Goal: Task Accomplishment & Management: Use online tool/utility

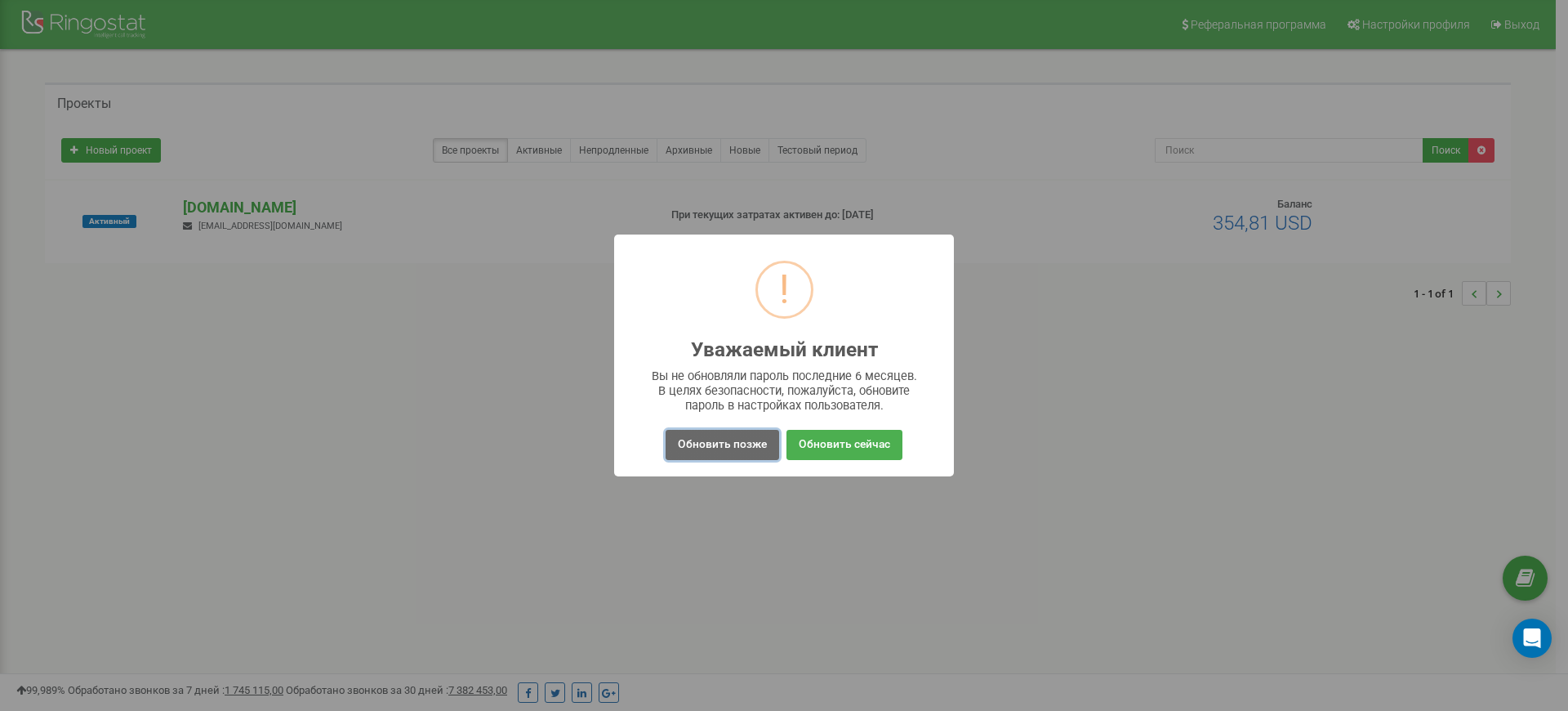
click at [725, 452] on button "Обновить позже" at bounding box center [723, 445] width 114 height 31
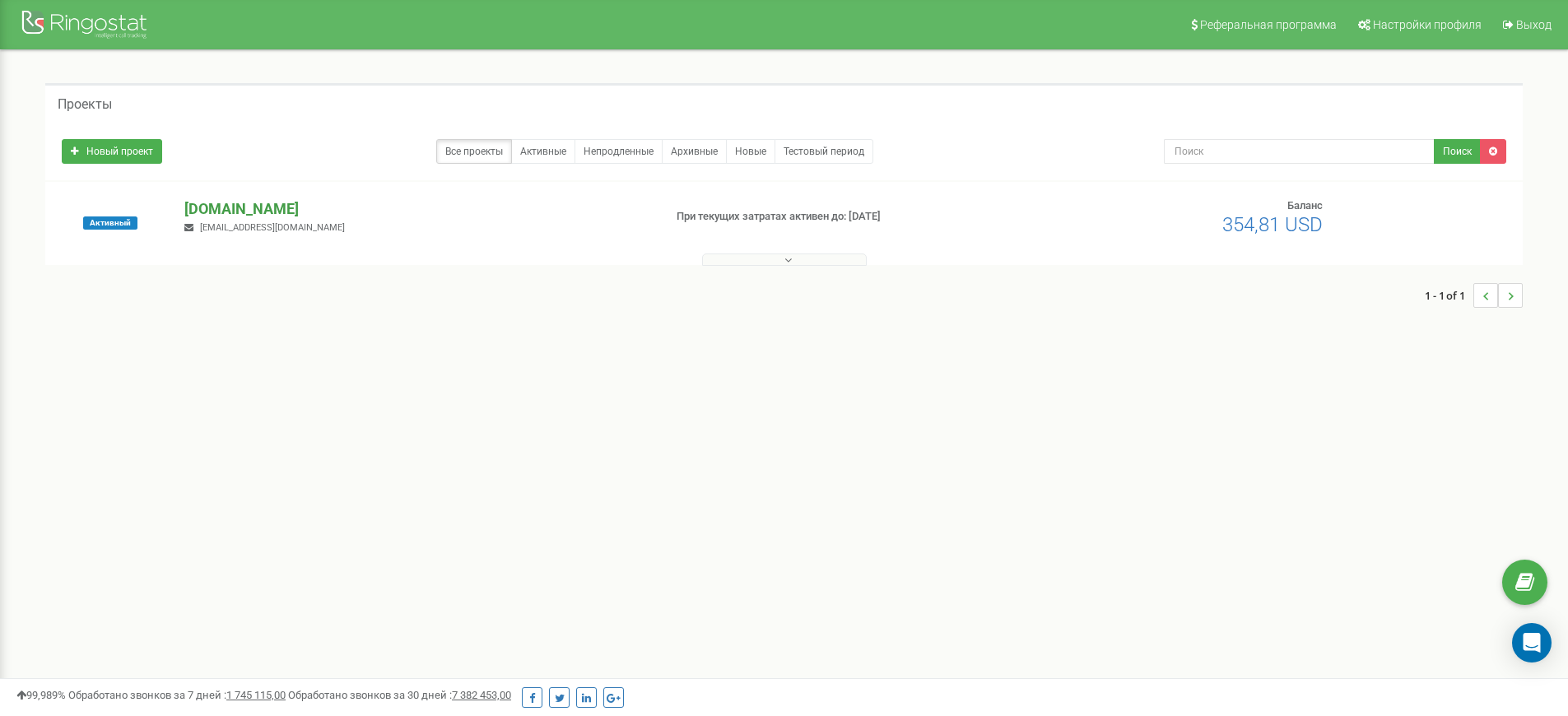
click at [300, 211] on p "[DOMAIN_NAME]" at bounding box center [416, 208] width 465 height 21
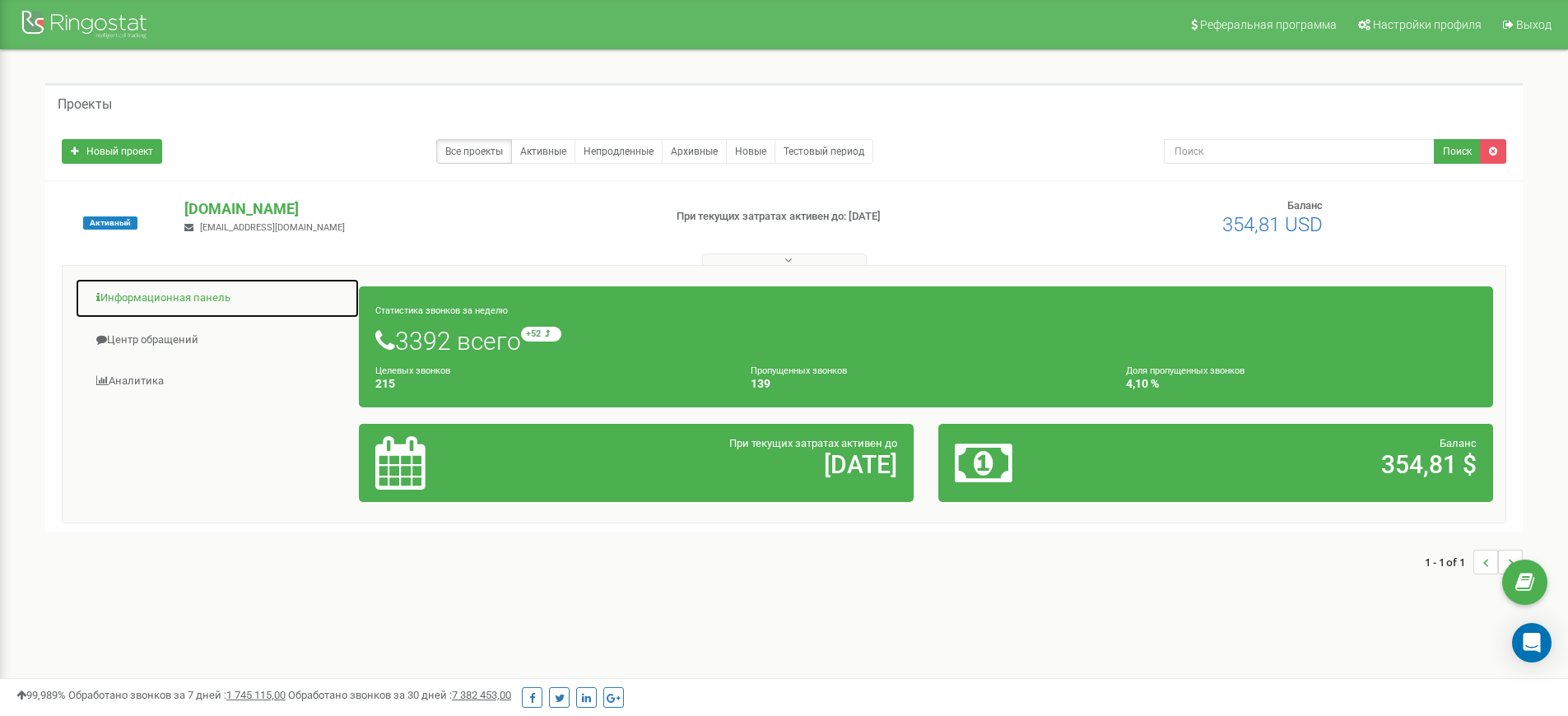
click at [195, 295] on link "Информационная панель" at bounding box center [217, 298] width 284 height 40
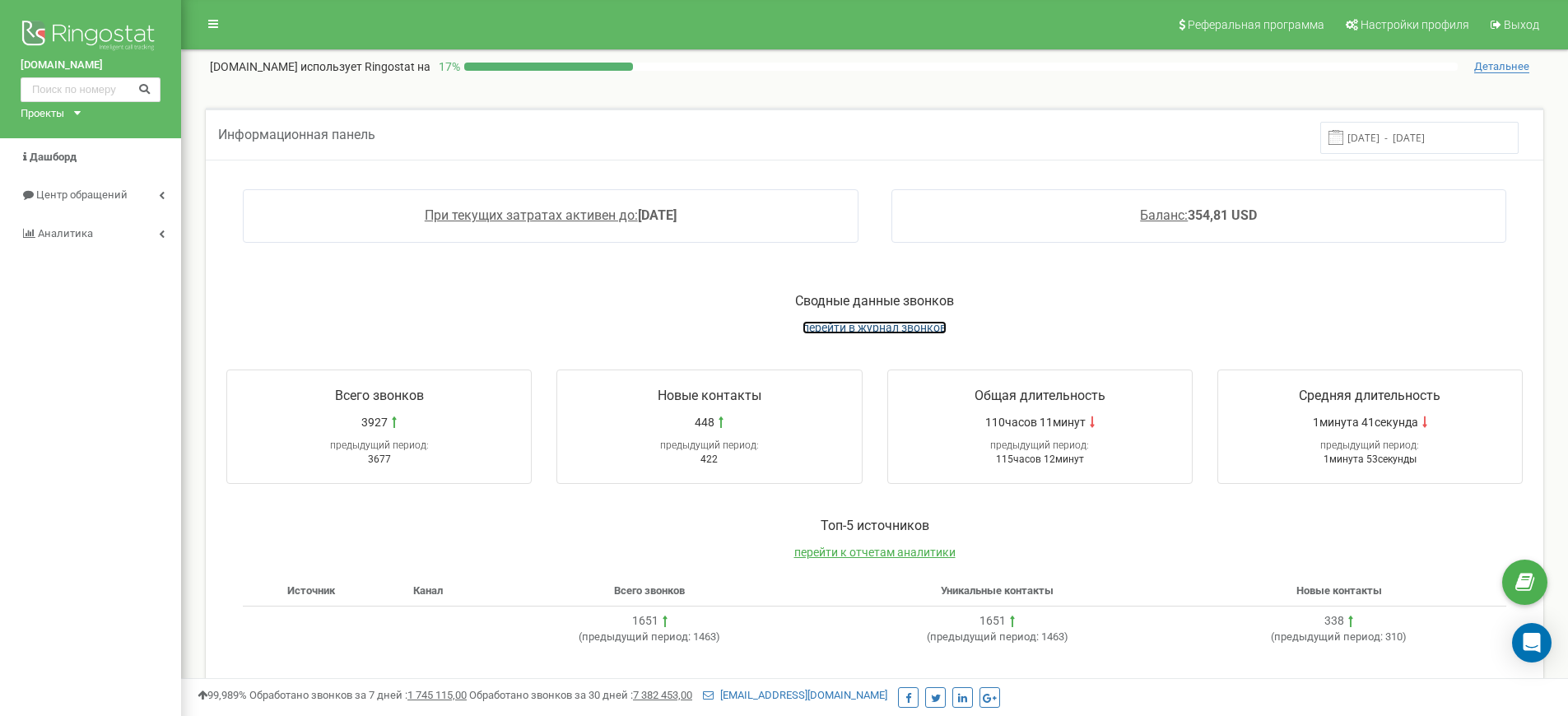
click at [882, 331] on span "перейти в журнал звонков" at bounding box center [875, 327] width 144 height 13
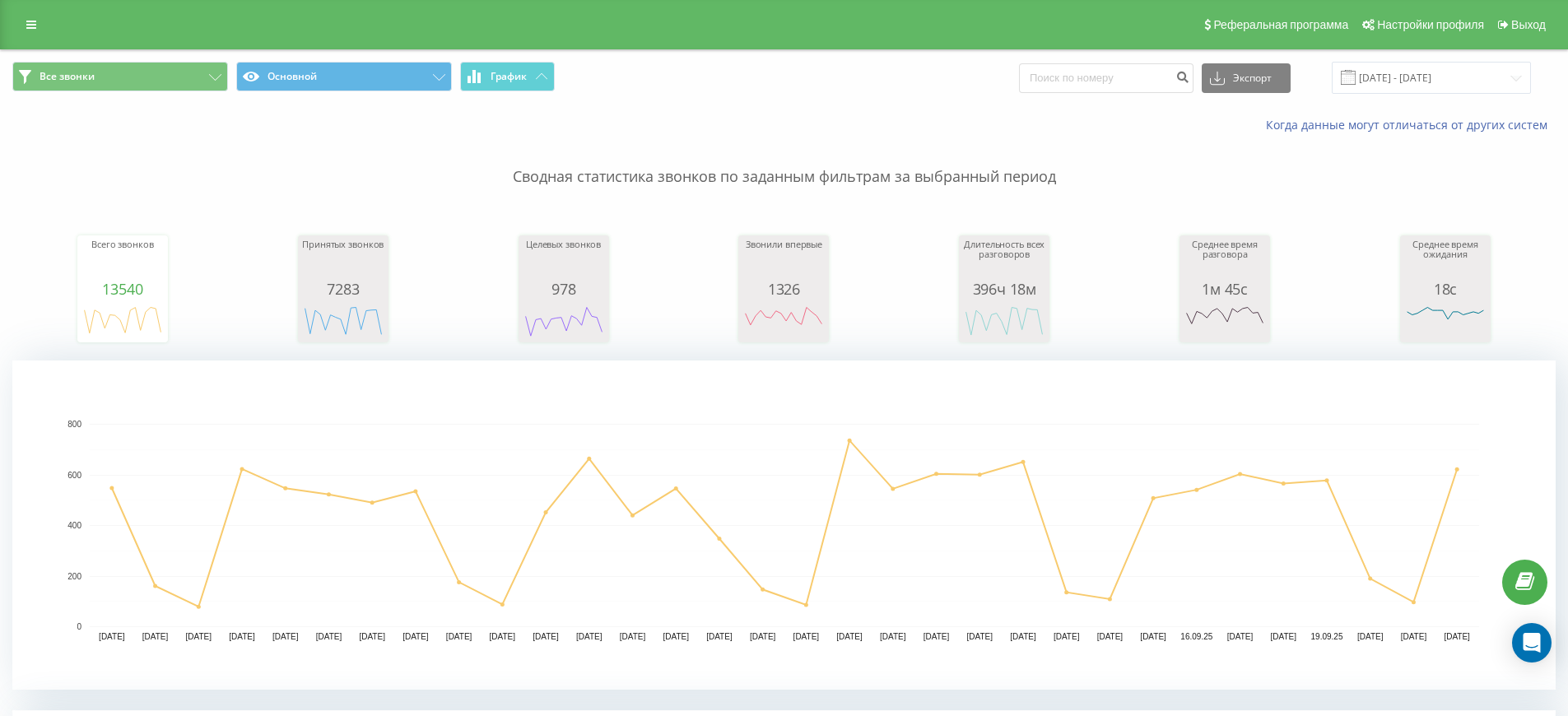
click at [709, 395] on rect "A chart." at bounding box center [783, 525] width 1543 height 329
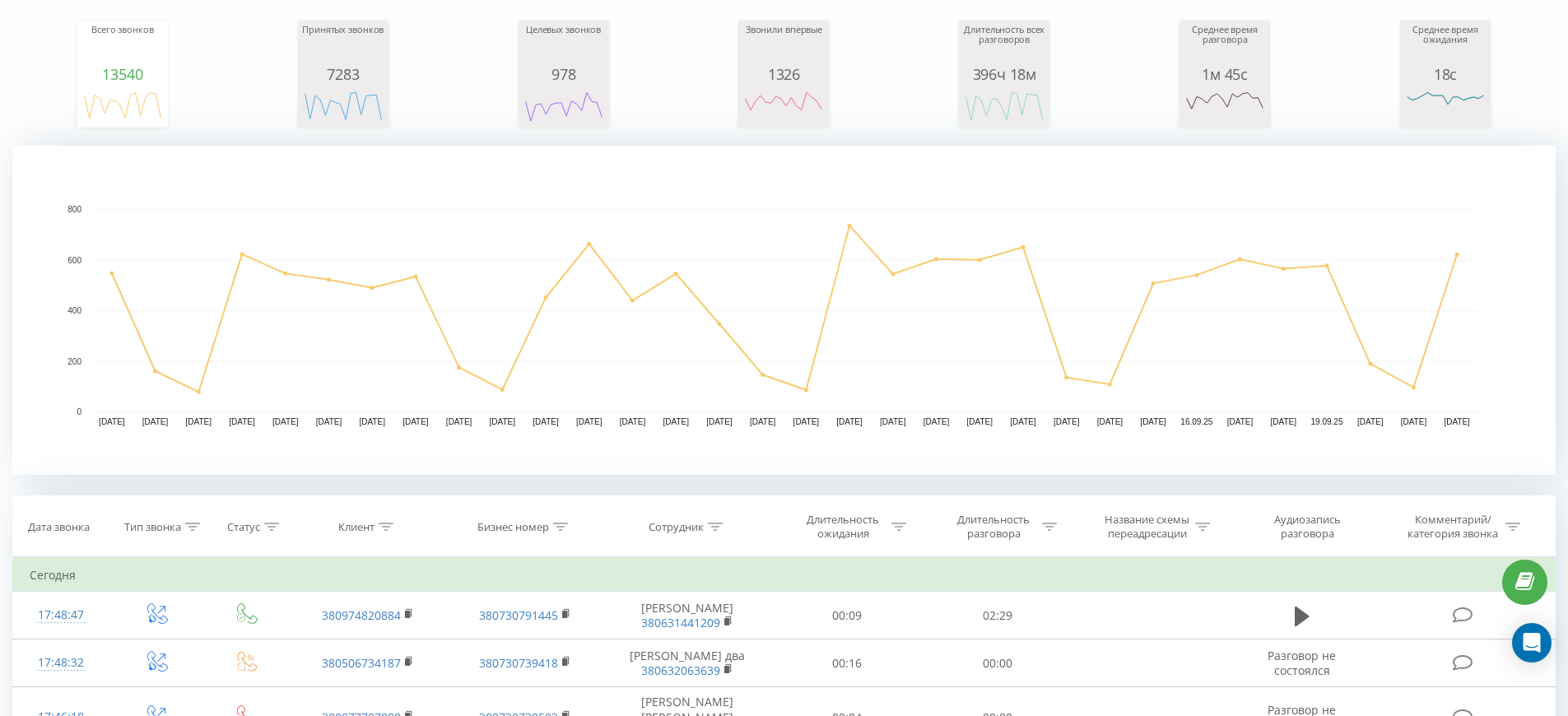
scroll to position [363, 0]
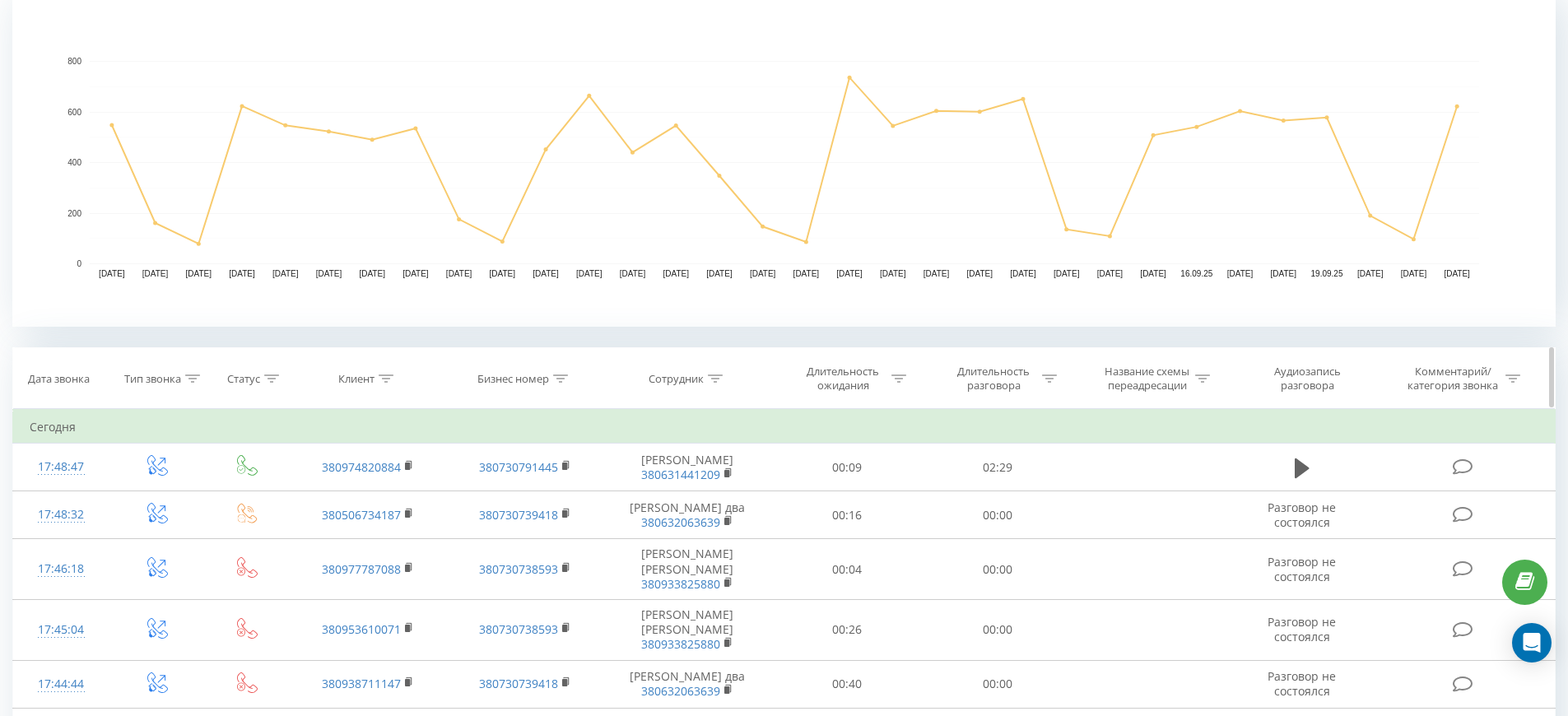
click at [687, 379] on div "Сотрудник" at bounding box center [676, 379] width 55 height 14
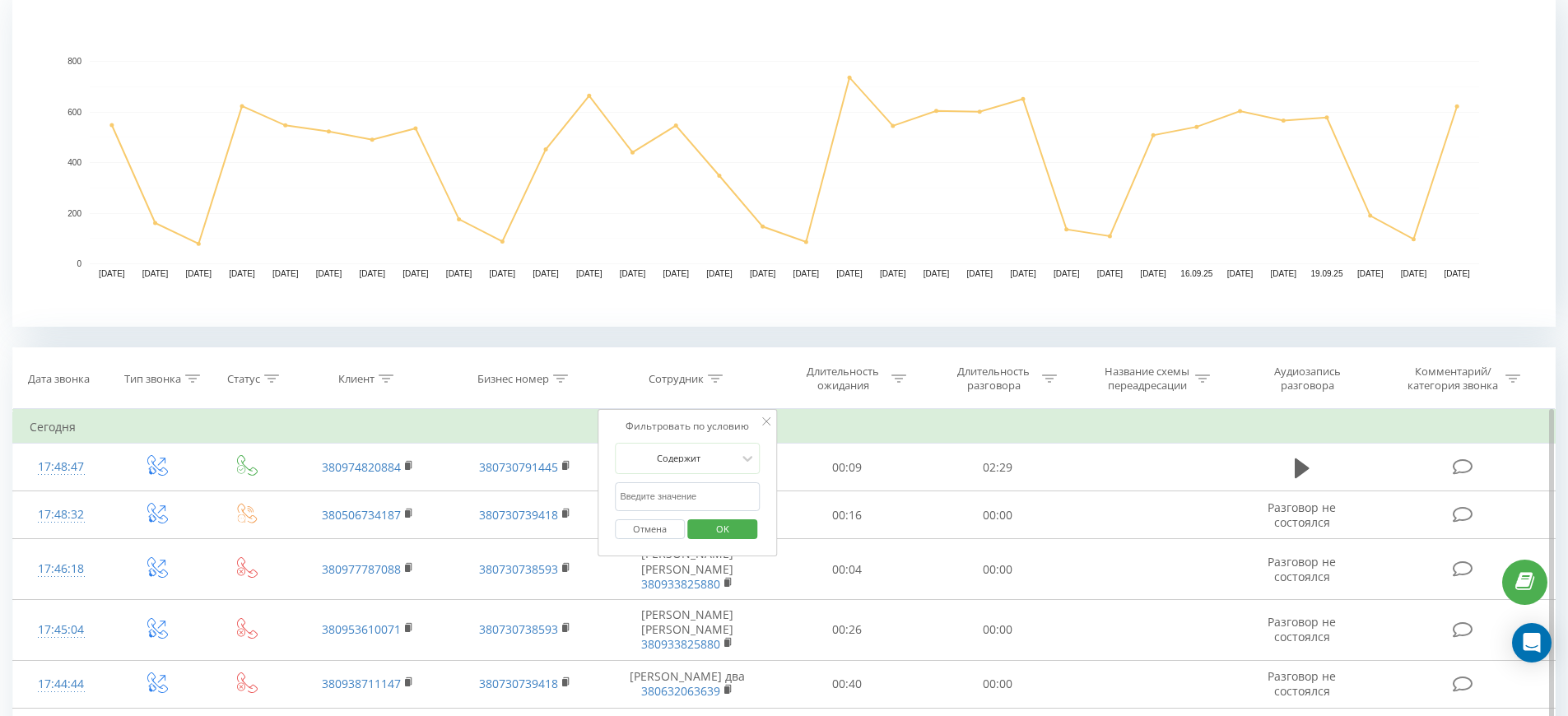
click at [697, 490] on input "text" at bounding box center [687, 497] width 145 height 29
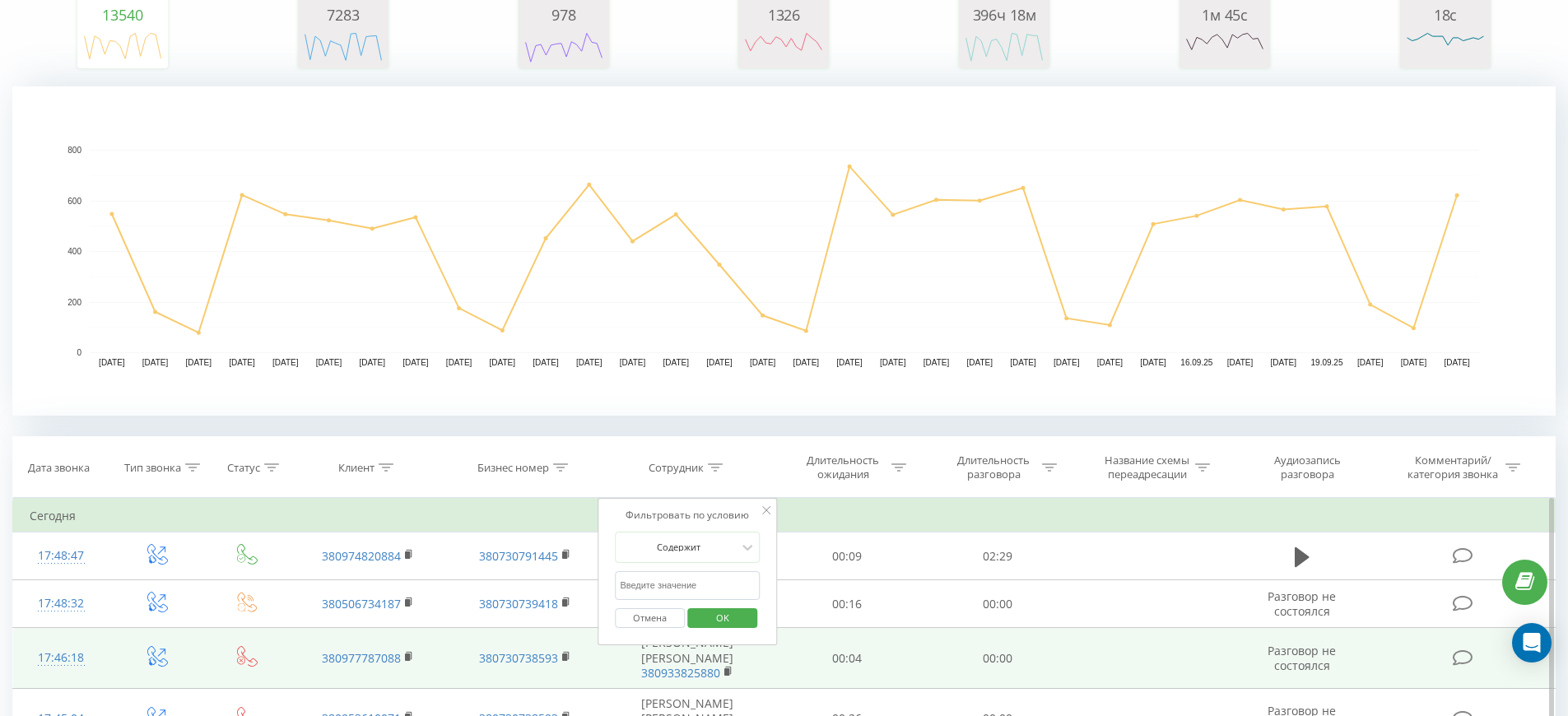
scroll to position [366, 0]
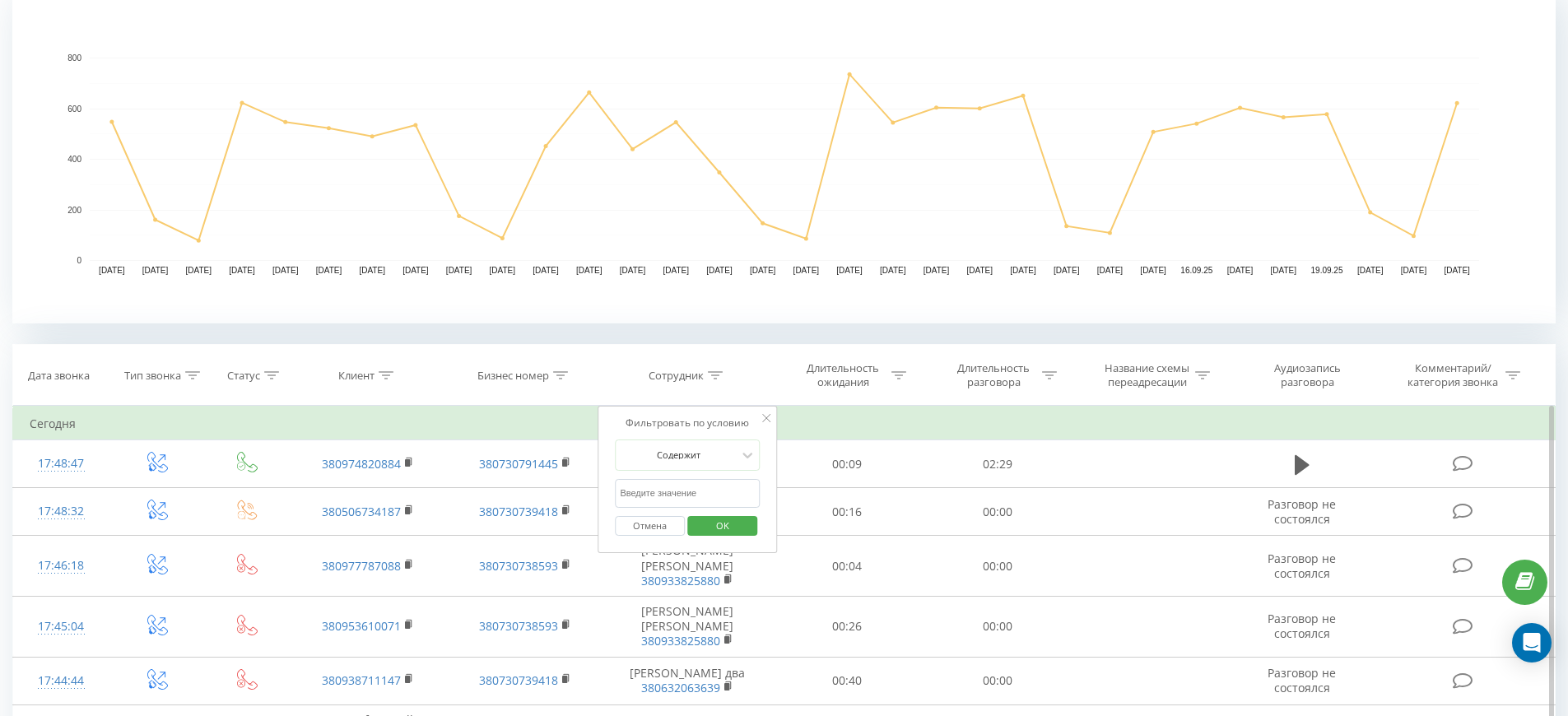
click at [704, 498] on input "text" at bounding box center [687, 493] width 145 height 29
type input "стажер руслана 2"
click at [722, 530] on span "OK" at bounding box center [722, 525] width 46 height 26
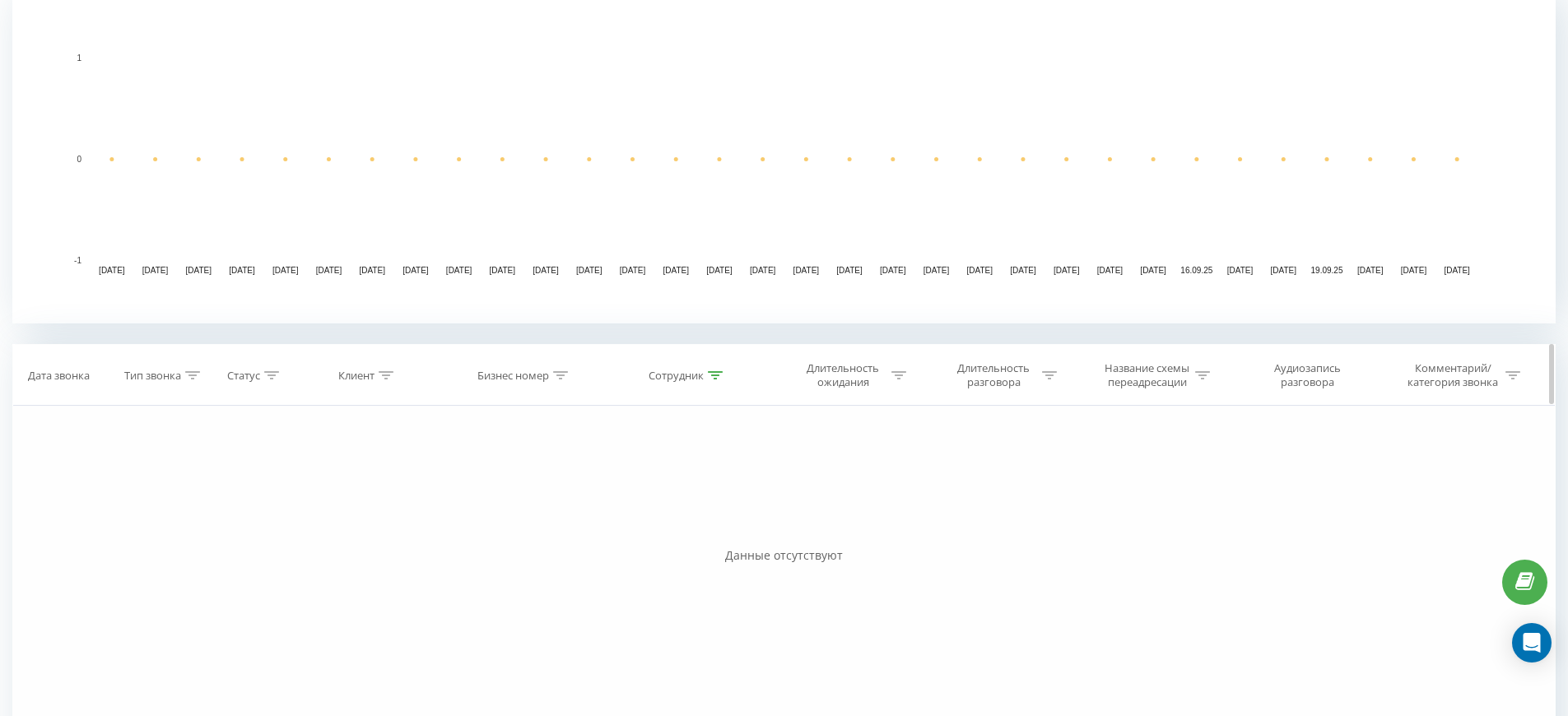
click at [698, 383] on th "Сотрудник" at bounding box center [687, 374] width 169 height 61
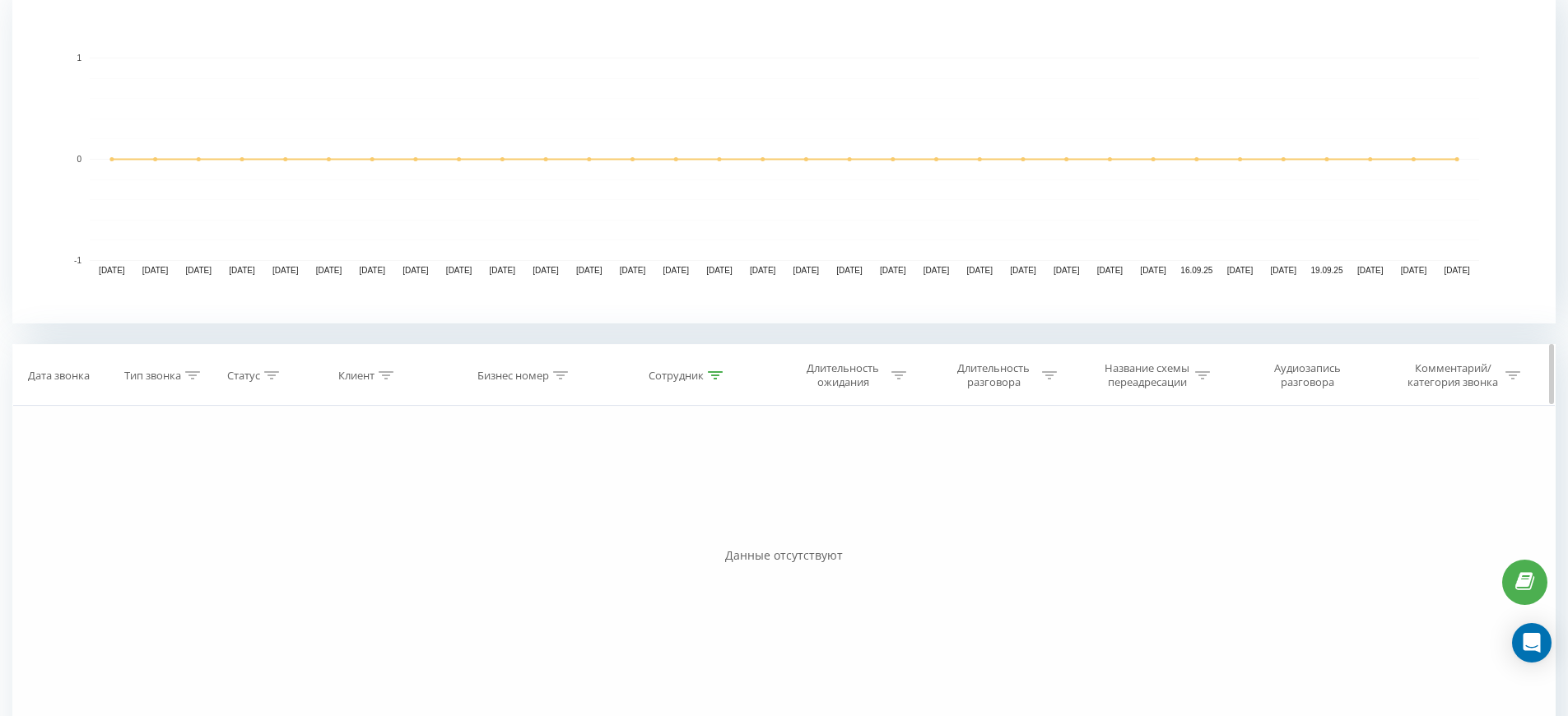
click at [698, 377] on div "Сотрудник" at bounding box center [676, 375] width 55 height 14
click at [709, 489] on input "стажер руслана 2" at bounding box center [687, 493] width 145 height 29
drag, startPoint x: 714, startPoint y: 492, endPoint x: 584, endPoint y: 474, distance: 131.2
click at [583, 474] on div "Фильтровать по условию Равно Введите значение Отмена OK Фильтровать по условию …" at bounding box center [783, 591] width 1543 height 370
click at [651, 494] on input "text" at bounding box center [687, 493] width 145 height 29
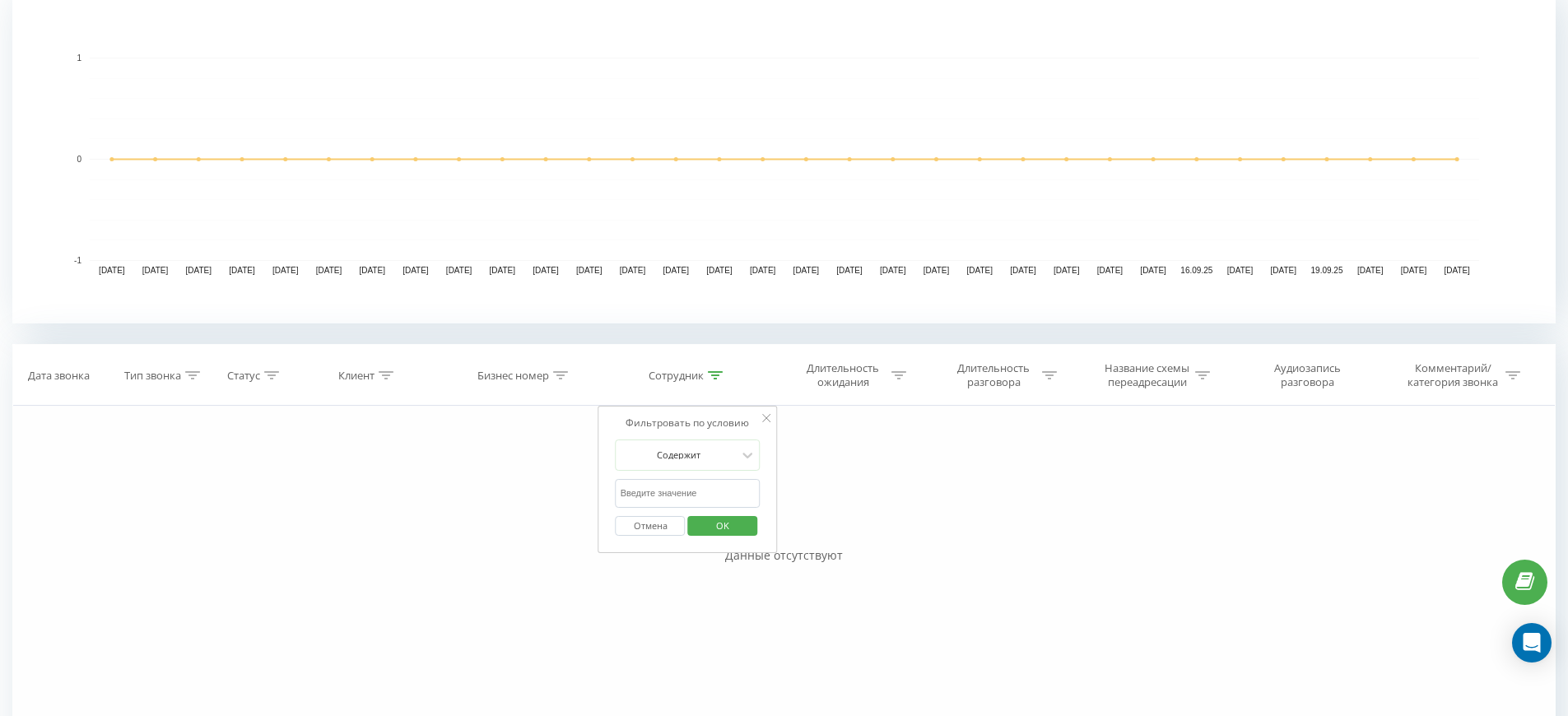
type input "0632063639"
click at [729, 527] on span "OK" at bounding box center [722, 525] width 46 height 26
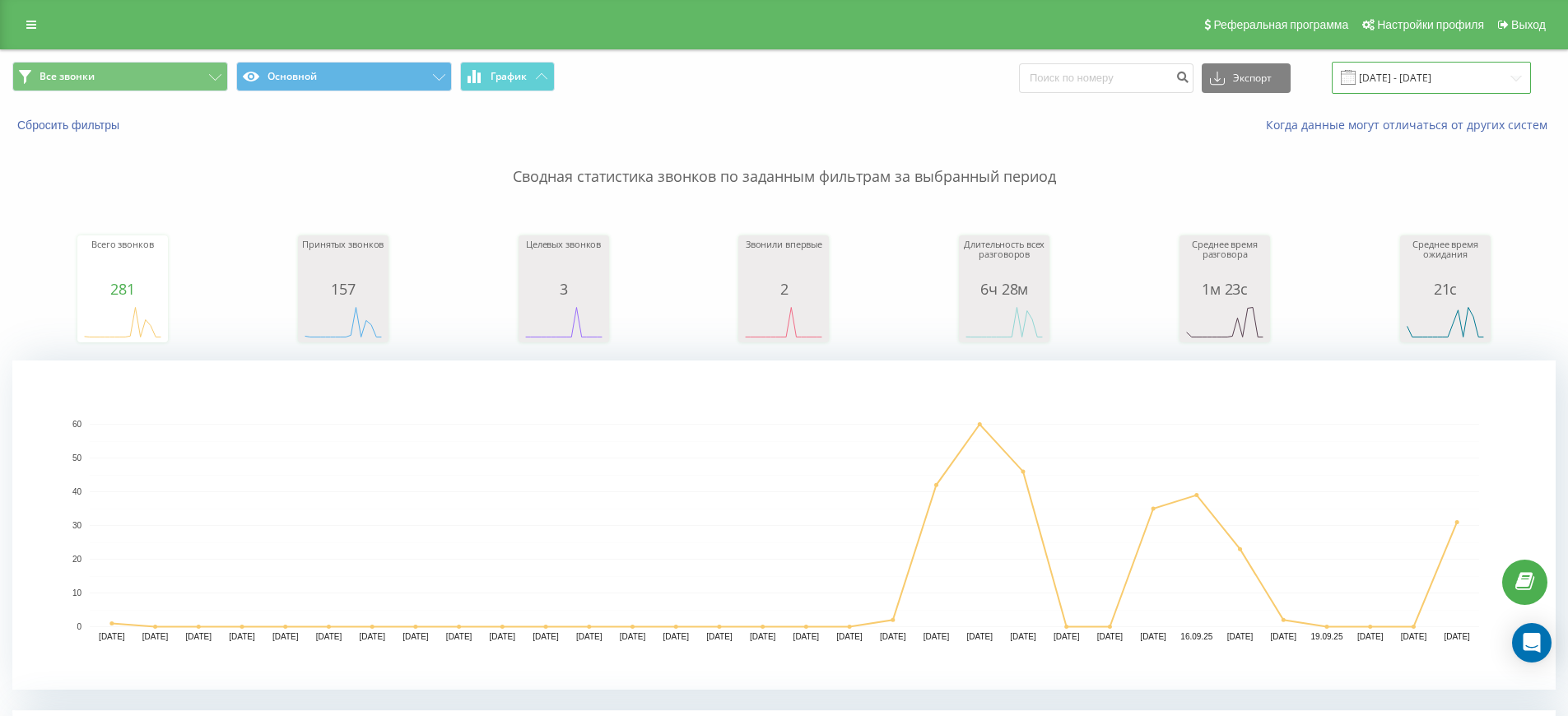
click at [1415, 82] on input "22.08.2025 - 22.09.2025" at bounding box center [1431, 77] width 199 height 32
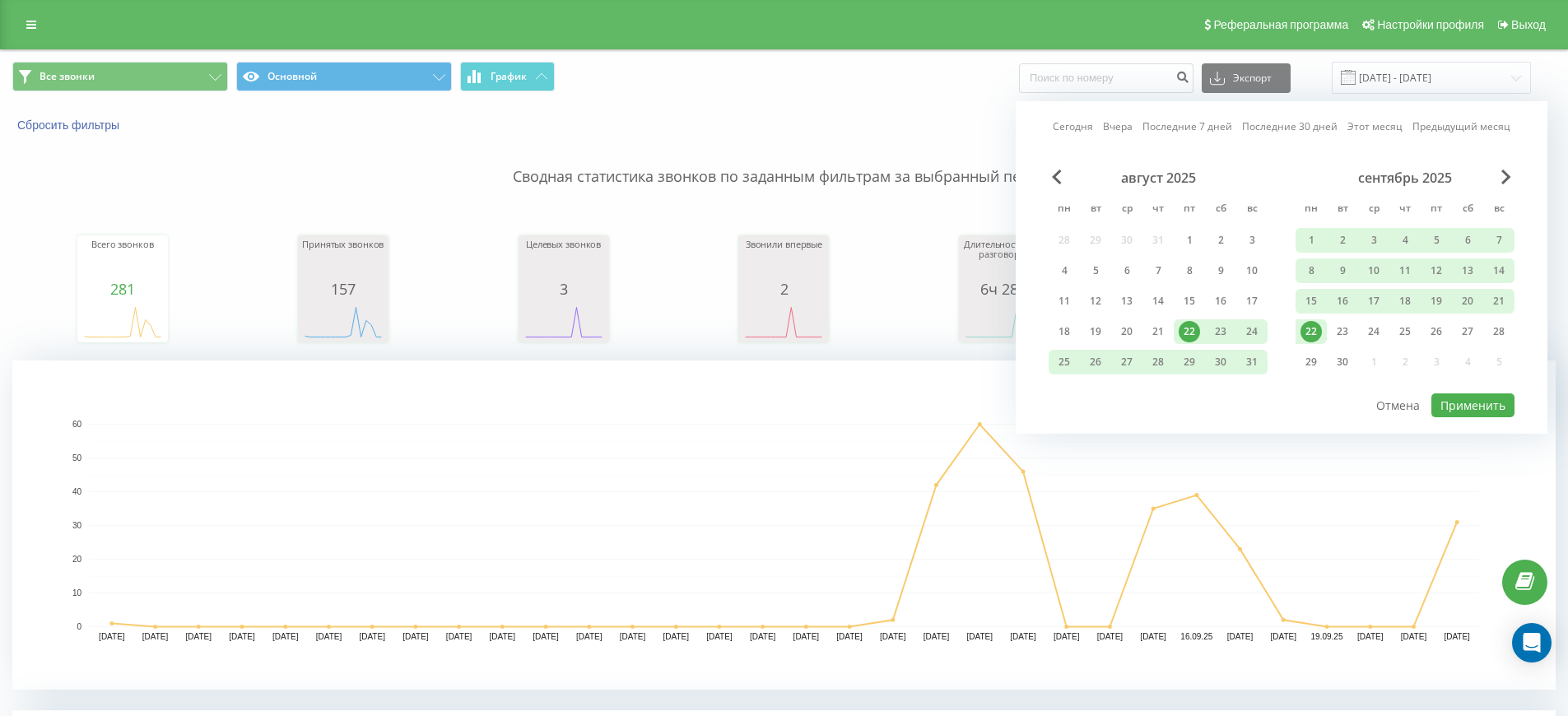
click at [1317, 331] on div "22" at bounding box center [1311, 331] width 21 height 21
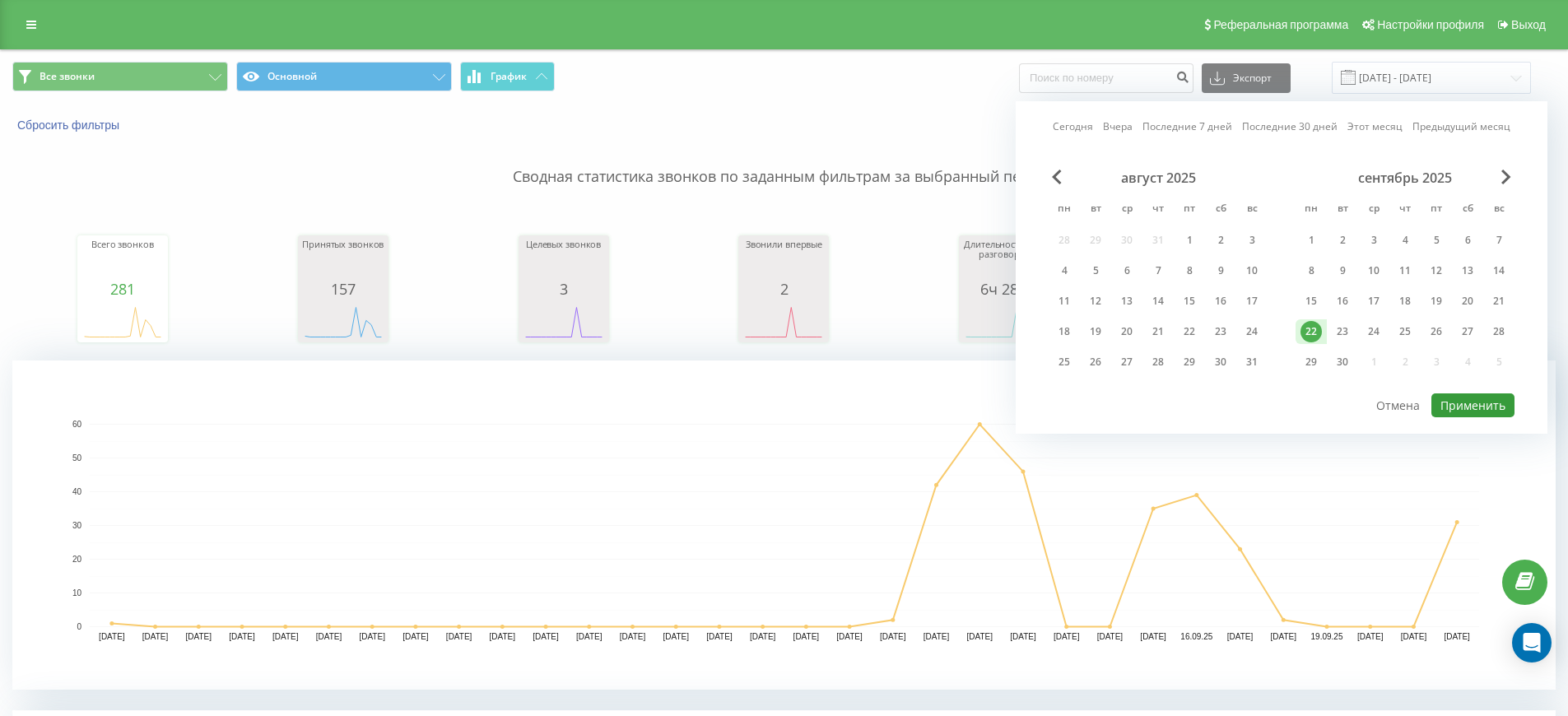
click at [1463, 406] on button "Применить" at bounding box center [1472, 405] width 83 height 24
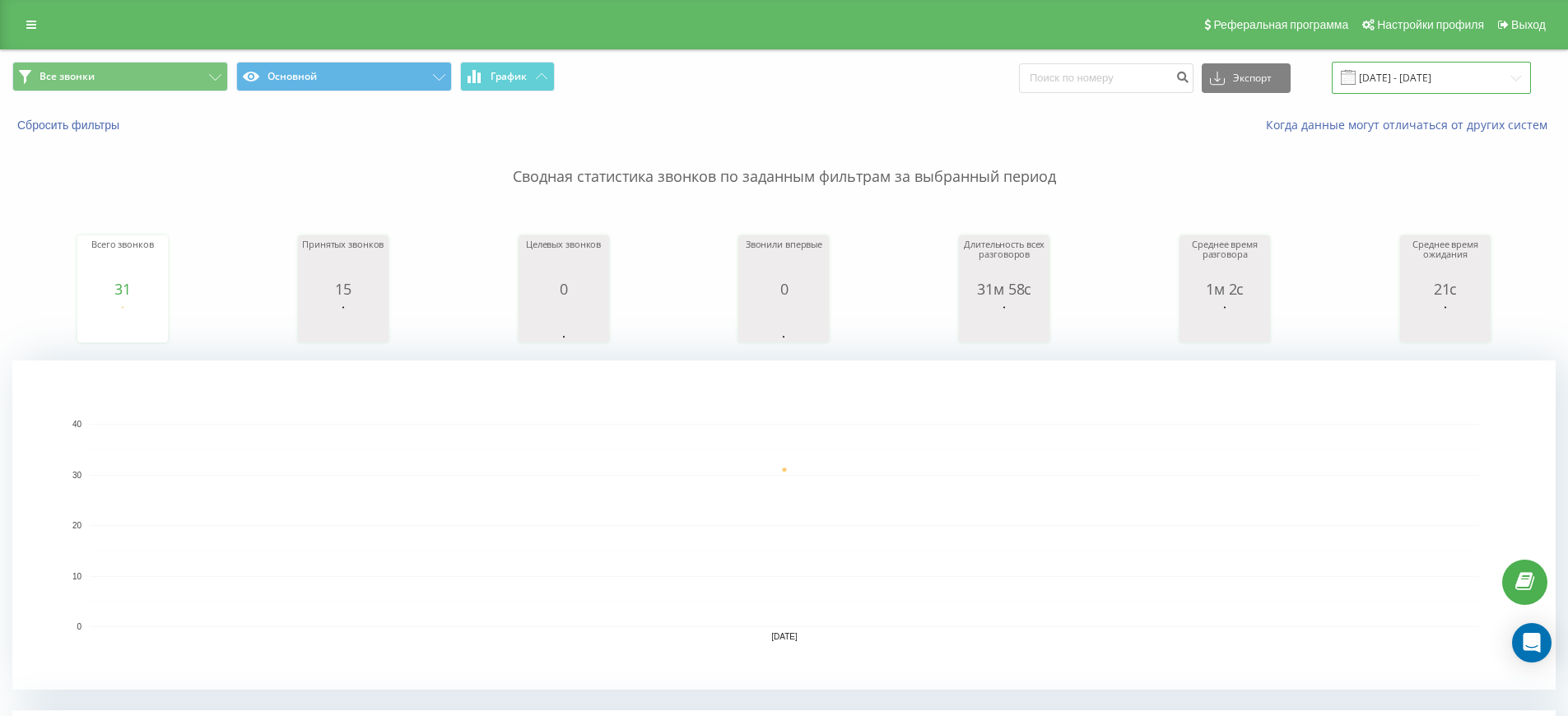
click at [1483, 85] on input "22.09.2025 - 22.09.2025" at bounding box center [1431, 77] width 199 height 32
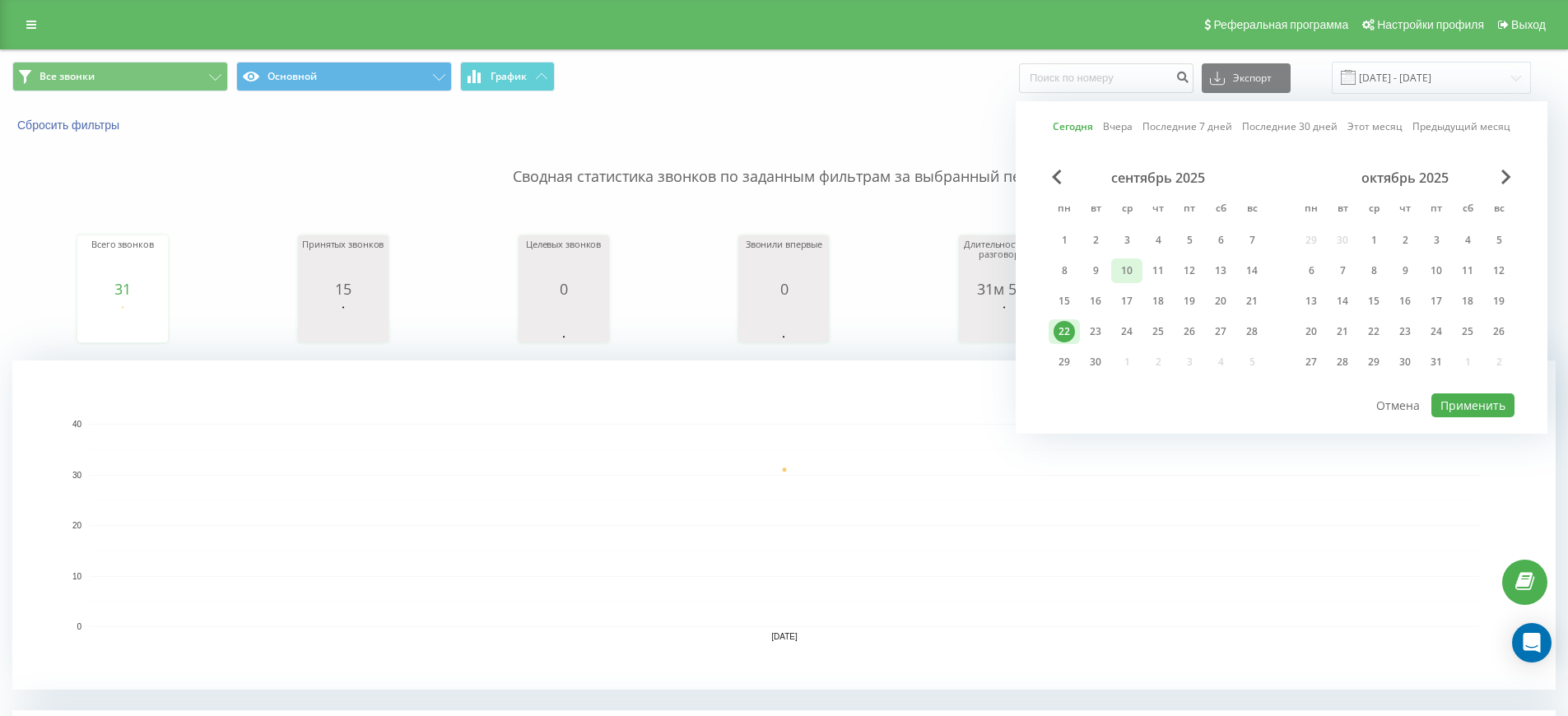
click at [1128, 275] on div "10" at bounding box center [1126, 271] width 21 height 21
click at [1062, 334] on div "22" at bounding box center [1063, 331] width 21 height 21
click at [1475, 412] on button "Применить" at bounding box center [1472, 405] width 83 height 24
type input "10.09.2025 - 22.09.2025"
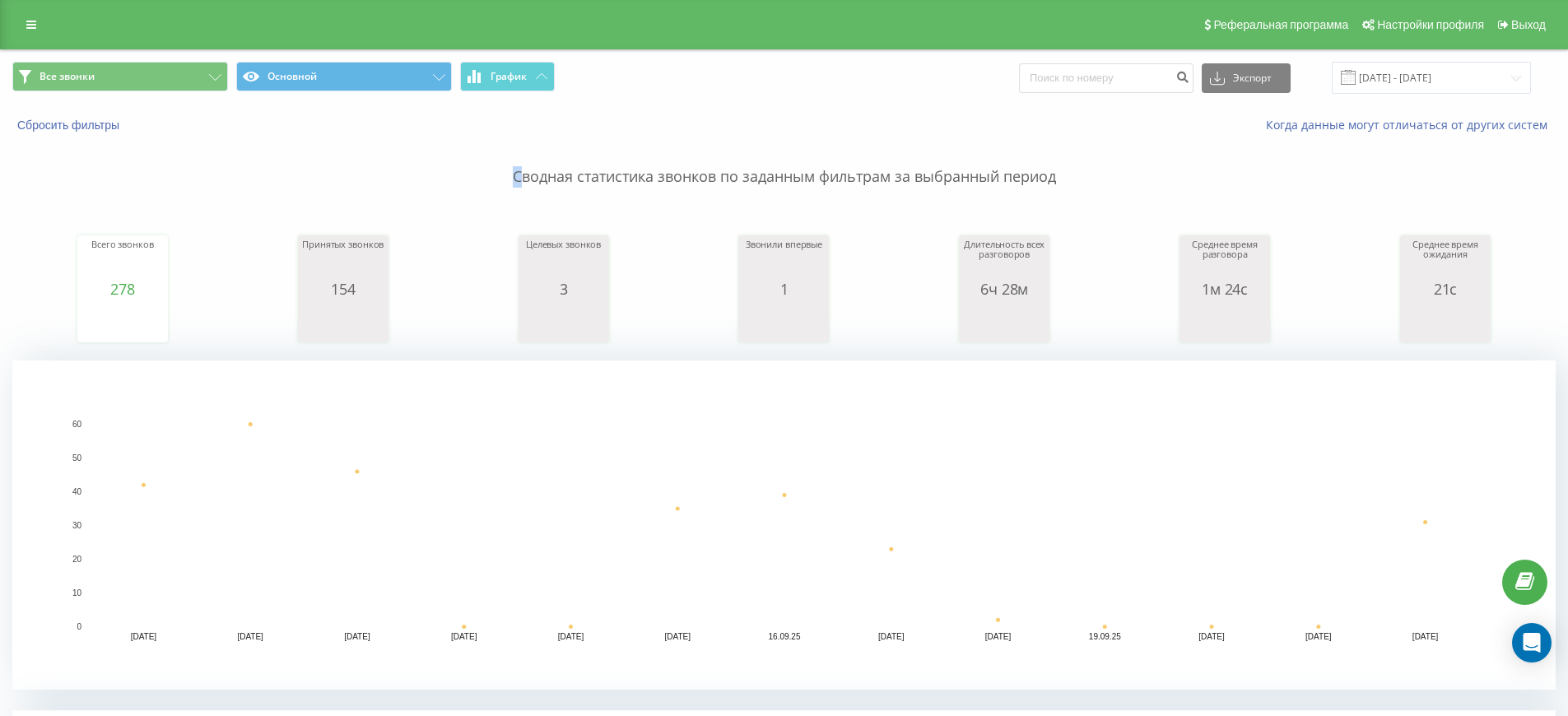
drag, startPoint x: 482, startPoint y: 154, endPoint x: 518, endPoint y: 169, distance: 39.0
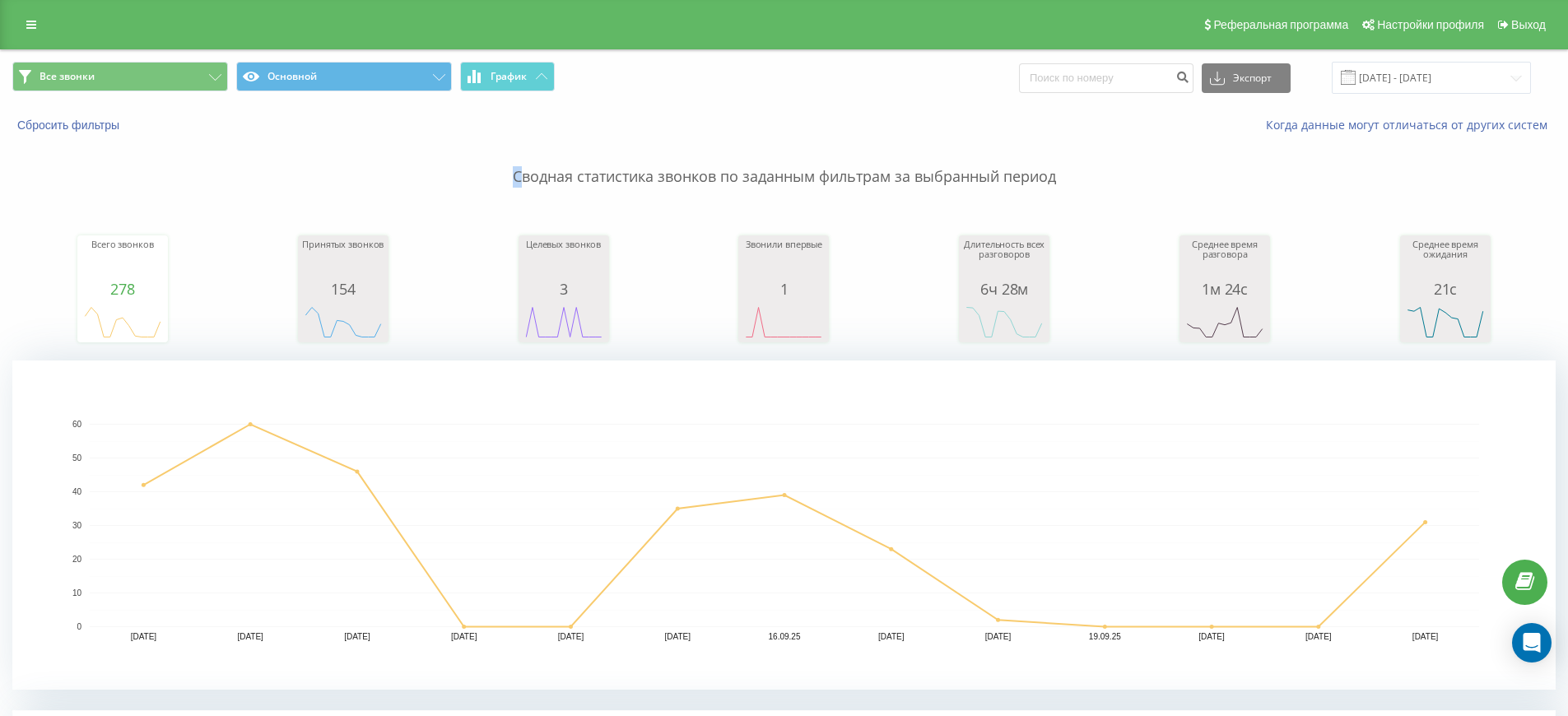
click at [518, 169] on p "Сводная статистика звонков по заданным фильтрам за выбранный период" at bounding box center [783, 160] width 1543 height 54
click at [488, 157] on p "Сводная статистика звонков по заданным фильтрам за выбранный период" at bounding box center [783, 160] width 1543 height 54
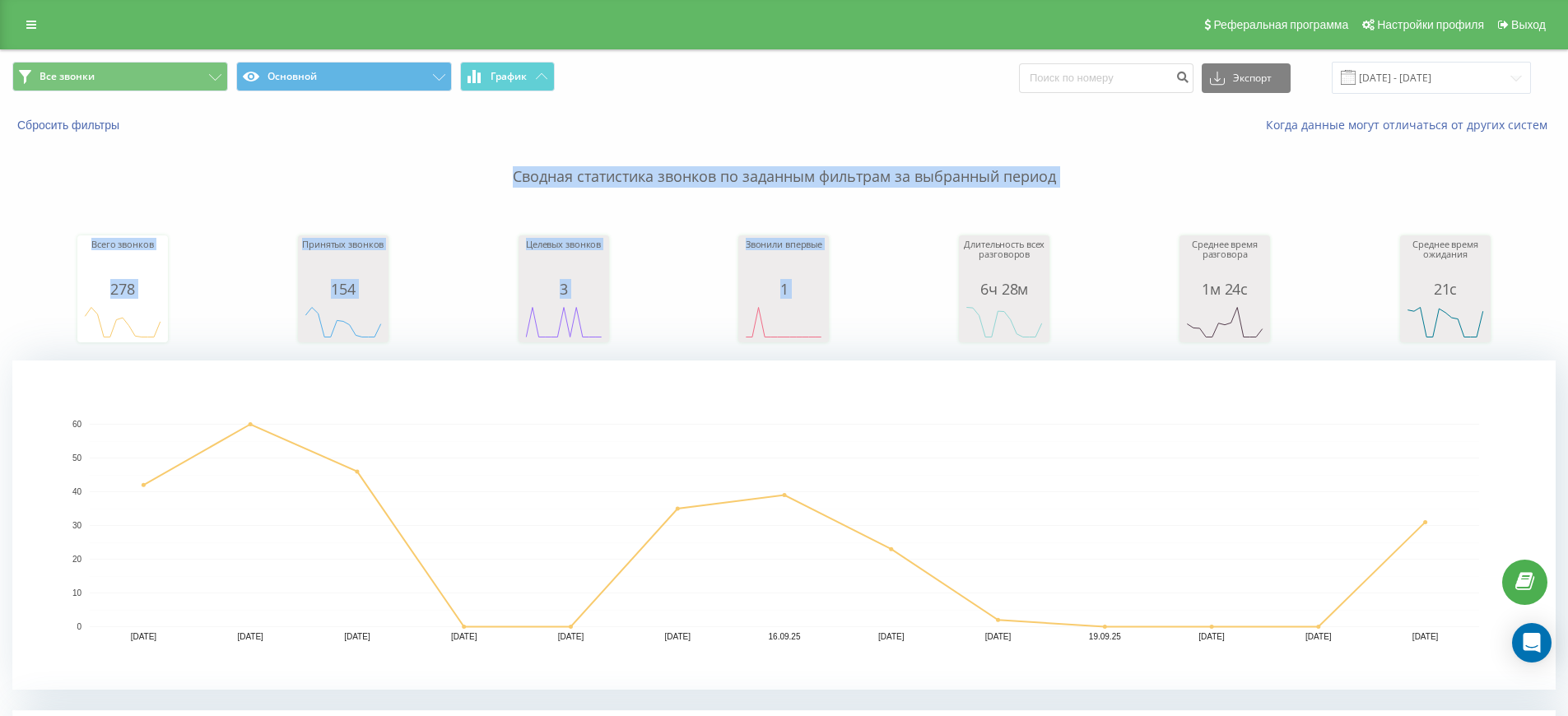
drag, startPoint x: 506, startPoint y: 156, endPoint x: 909, endPoint y: 219, distance: 407.9
click at [913, 224] on div "Сводная статистика звонков по заданным фильтрам за выбранный период Всего звонк…" at bounding box center [783, 411] width 1543 height 556
click at [935, 204] on div "Всего звонков 278 date totalCalls 10.09.25 42 11.09.25 60 12.09.25 46 13.09.25 …" at bounding box center [783, 272] width 1543 height 141
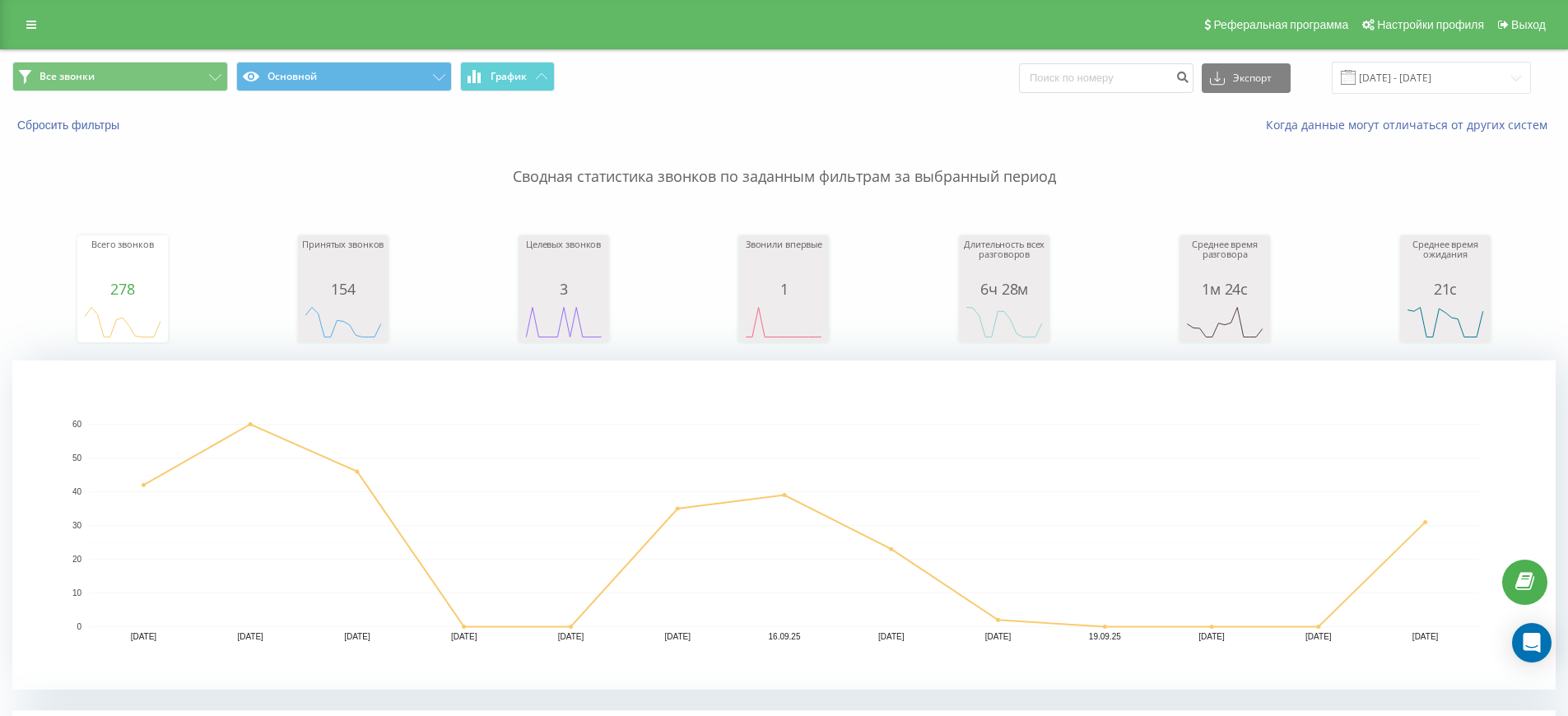
click at [905, 94] on div "Все звонки Основной График Экспорт .csv .xls .xlsx 10.09.2025 - 22.09.2025" at bounding box center [784, 78] width 1566 height 55
